Goal: Find specific page/section: Find specific page/section

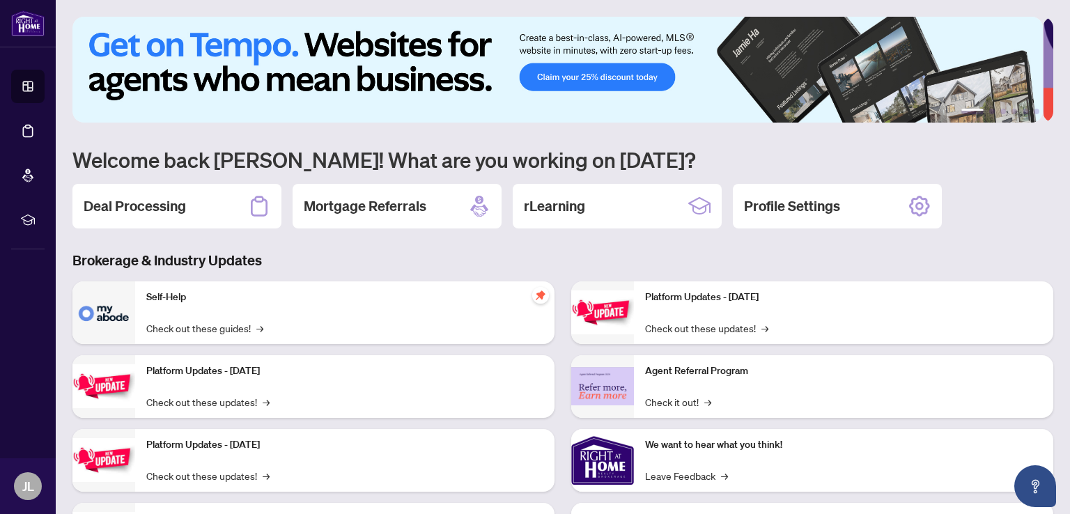
click at [125, 299] on img at bounding box center [103, 313] width 63 height 63
click at [147, 206] on h2 "Deal Processing" at bounding box center [135, 207] width 102 height 20
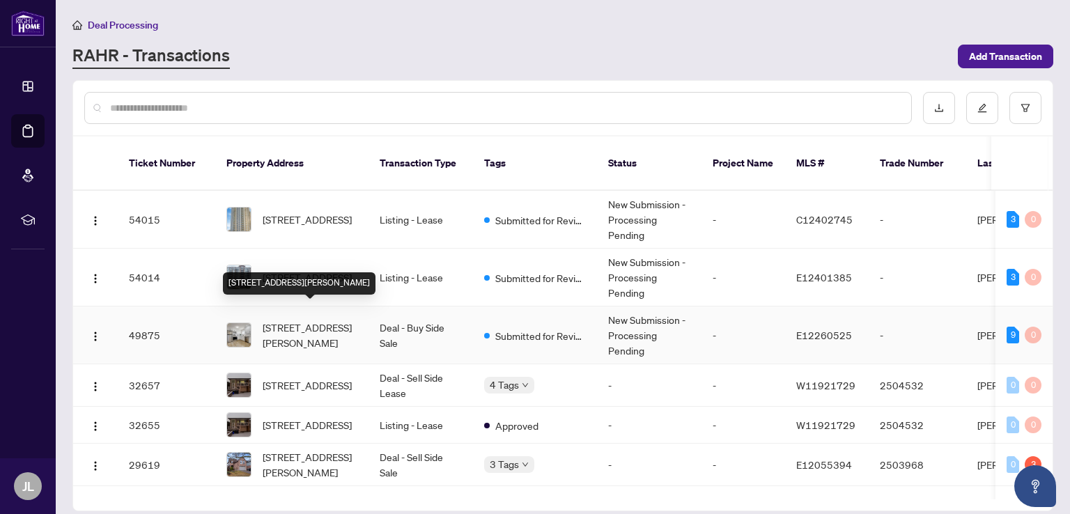
click at [298, 320] on span "[STREET_ADDRESS][PERSON_NAME]" at bounding box center [310, 335] width 95 height 31
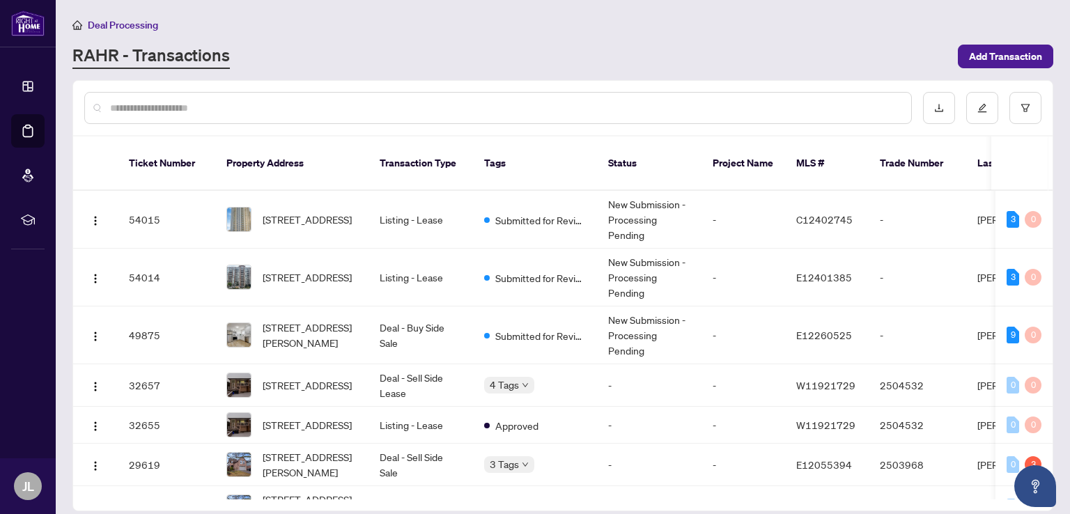
drag, startPoint x: 466, startPoint y: 62, endPoint x: 449, endPoint y: 1, distance: 63.6
click at [464, 55] on div "RAHR - Transactions" at bounding box center [510, 56] width 877 height 25
